Goal: Use online tool/utility: Utilize a website feature to perform a specific function

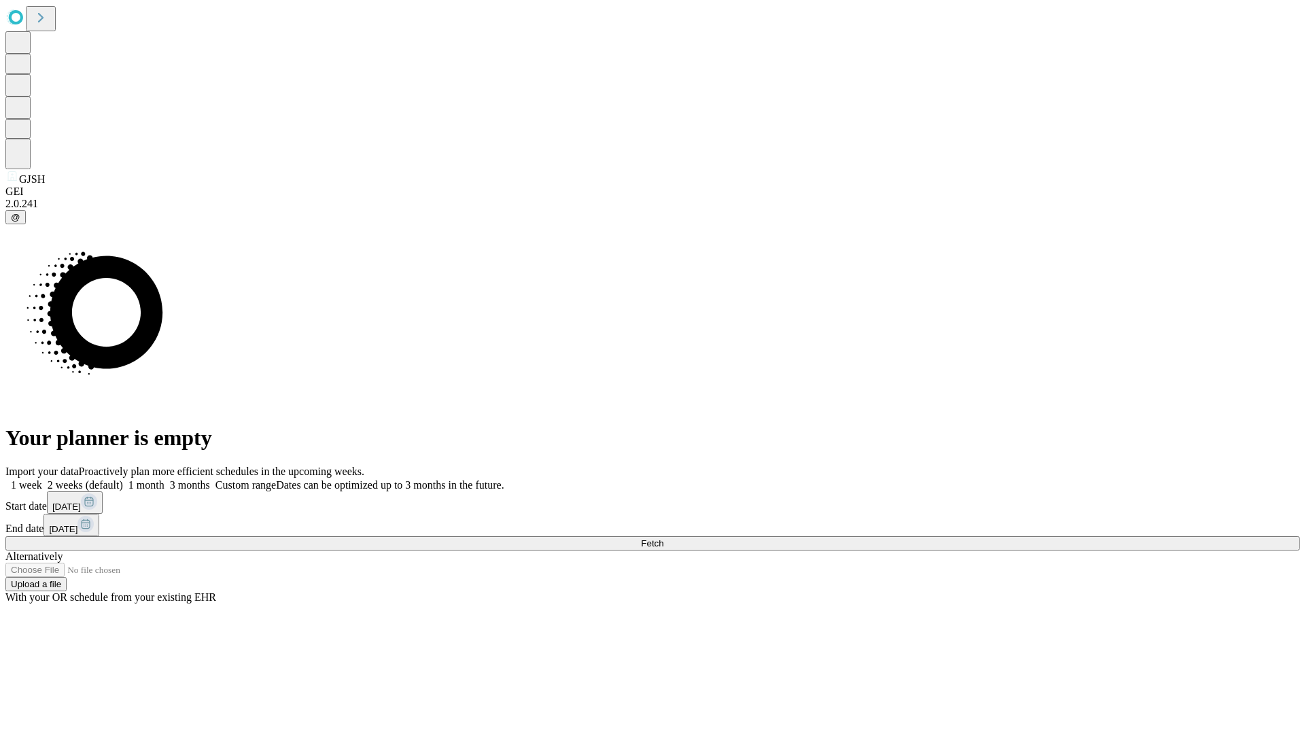
click at [663, 538] on span "Fetch" at bounding box center [652, 543] width 22 height 10
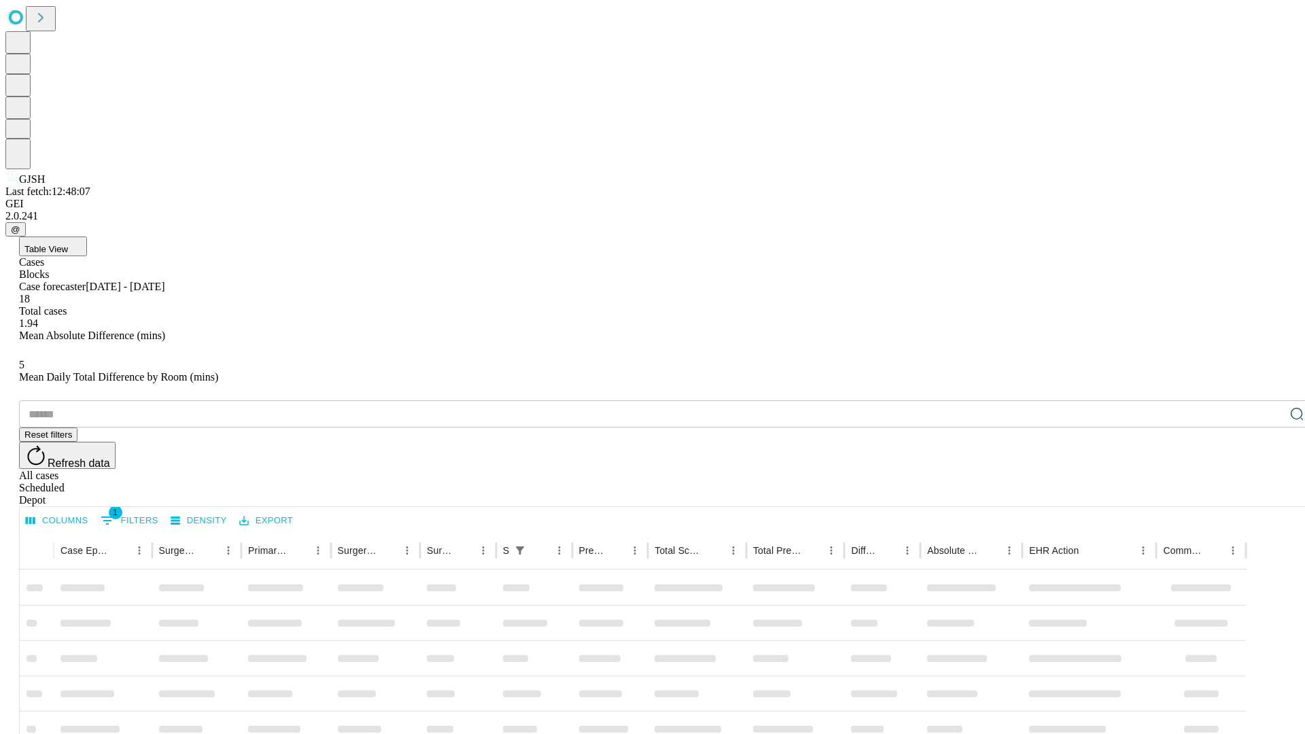
click at [68, 244] on span "Table View" at bounding box center [45, 249] width 43 height 10
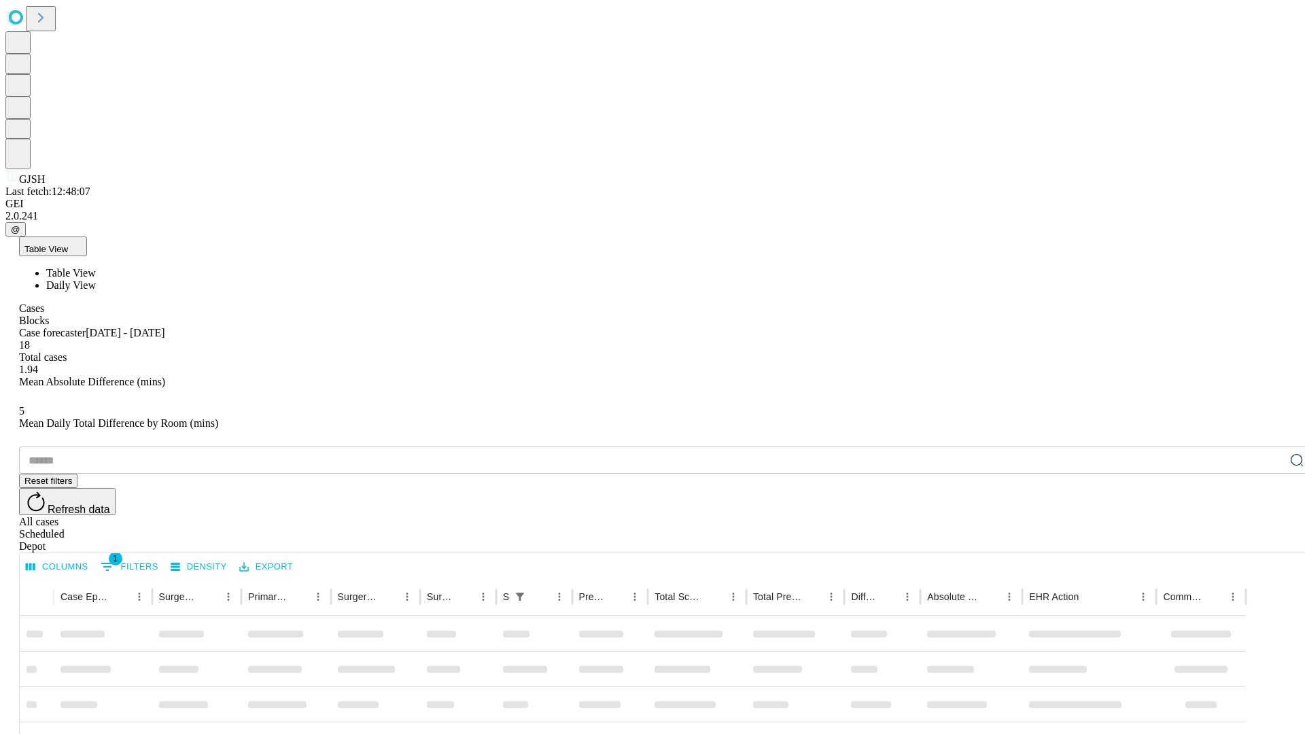
click at [96, 279] on span "Daily View" at bounding box center [71, 285] width 50 height 12
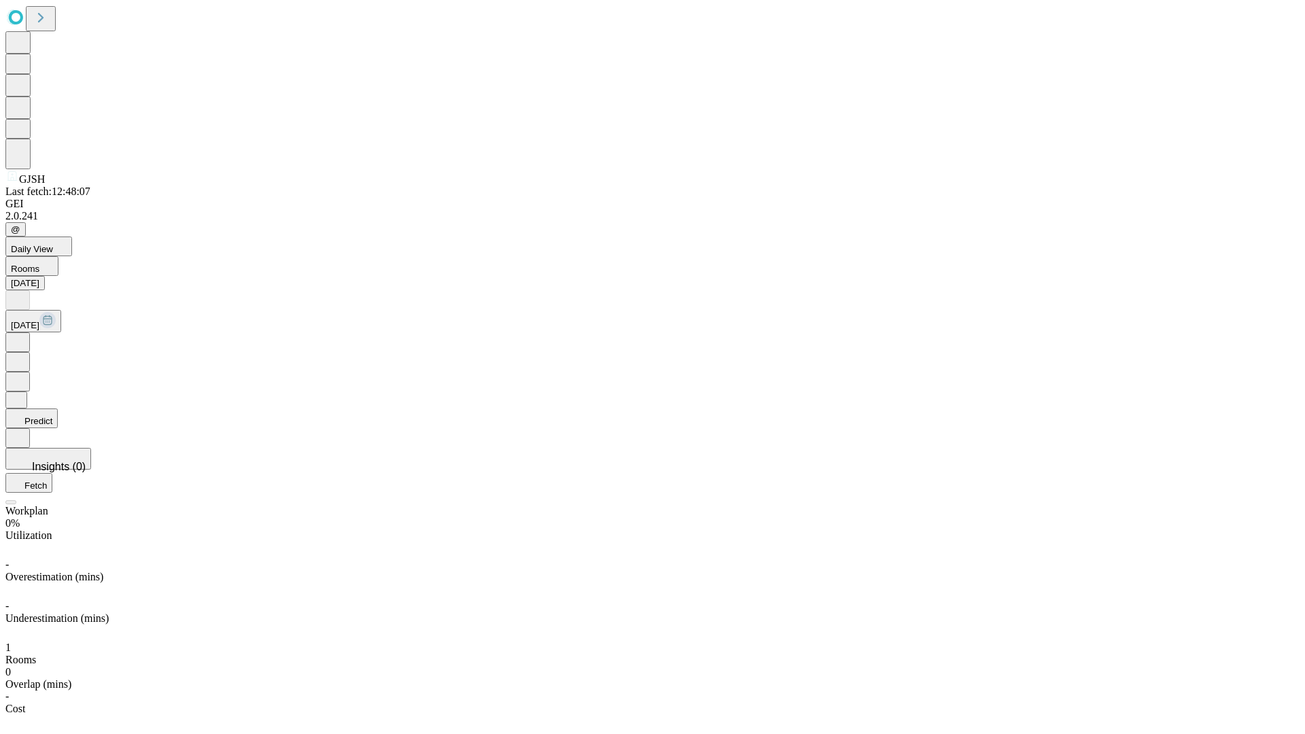
click at [58, 408] on button "Predict" at bounding box center [31, 418] width 52 height 20
